Goal: Go to known website: Go to known website

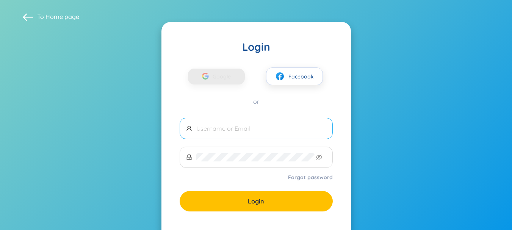
scroll to position [41, 0]
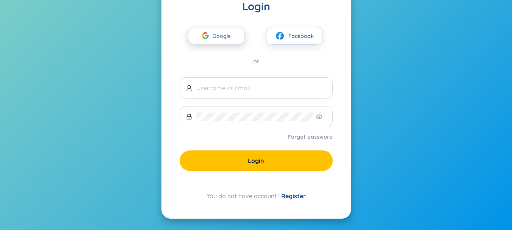
click at [237, 38] on button "Google" at bounding box center [216, 36] width 57 height 17
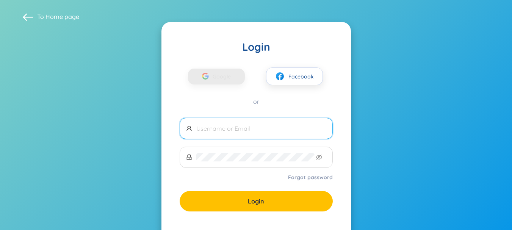
scroll to position [38, 0]
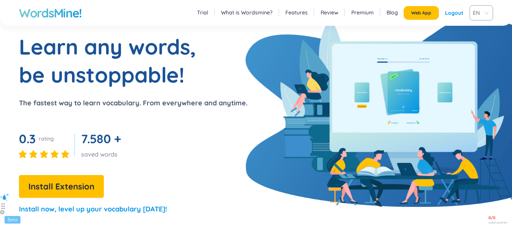
click at [296, 196] on section "Learn any words, be unstoppable! The fastest way to learn vocabulary. From ever…" at bounding box center [256, 127] width 512 height 189
